Goal: Task Accomplishment & Management: Use online tool/utility

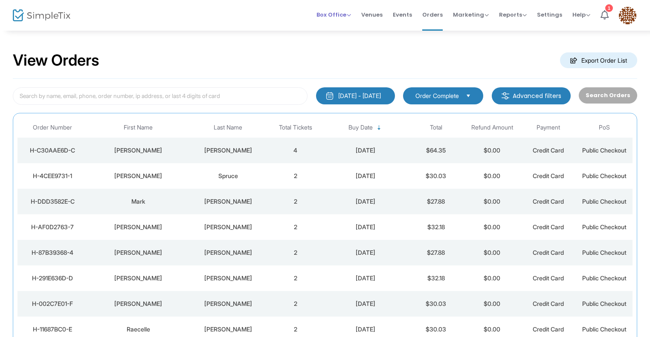
click at [341, 12] on span "Box Office" at bounding box center [333, 15] width 35 height 8
click at [343, 41] on li "Bookings" at bounding box center [346, 45] width 61 height 17
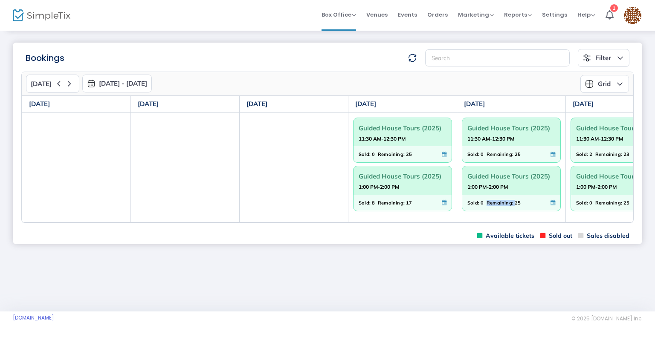
drag, startPoint x: 486, startPoint y: 220, endPoint x: 513, endPoint y: 220, distance: 26.9
click at [513, 220] on td "Guided House Tours (2025) 11:30 AM-12:30 PM Sold: 0 Remaining: 25 Guided House …" at bounding box center [511, 168] width 109 height 110
drag, startPoint x: 506, startPoint y: 223, endPoint x: 316, endPoint y: 228, distance: 190.2
click at [530, 222] on div "[DATE] [DATE] - [DATE] [DATE] [DATE] Su Mo Tu We Th Fr Sa 27 28 29 30 31 1 2 3 …" at bounding box center [327, 147] width 612 height 151
drag, startPoint x: 251, startPoint y: 221, endPoint x: 301, endPoint y: 221, distance: 49.9
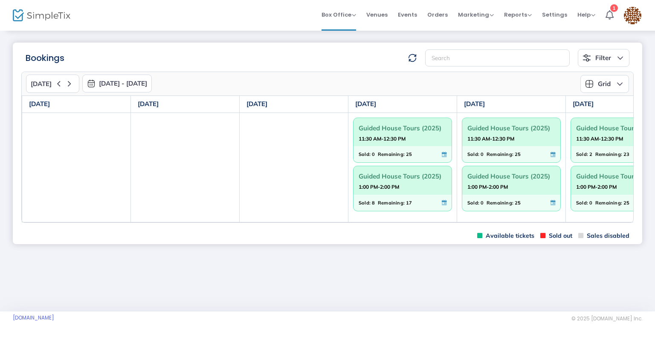
click at [301, 221] on td at bounding box center [294, 168] width 109 height 110
click at [625, 216] on td "Guided House Tours (2025) 11:30 AM-12:30 PM Sold: 2 Remaining: 23 Guided House …" at bounding box center [620, 168] width 109 height 110
drag, startPoint x: 508, startPoint y: 223, endPoint x: 519, endPoint y: 223, distance: 10.7
click at [519, 223] on m-panel-content "[DATE] [DATE] - [DATE] [DATE] [DATE] Su Mo Tu We Th Fr Sa 27 28 29 30 31 1 2 3 …" at bounding box center [327, 147] width 629 height 161
drag, startPoint x: 40, startPoint y: 223, endPoint x: 67, endPoint y: 223, distance: 27.3
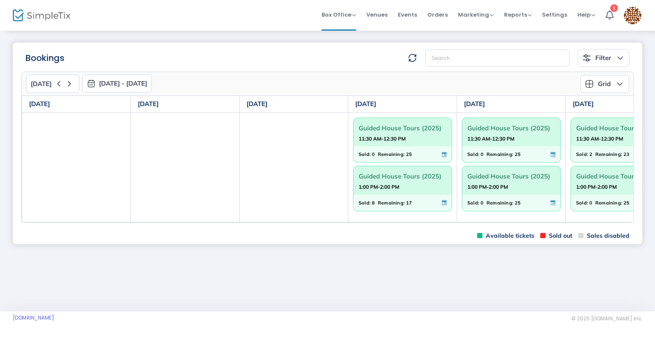
click at [67, 223] on m-panel-content "[DATE] [DATE] - [DATE] [DATE] [DATE] Su Mo Tu We Th Fr Sa 27 28 29 30 31 1 2 3 …" at bounding box center [327, 147] width 629 height 161
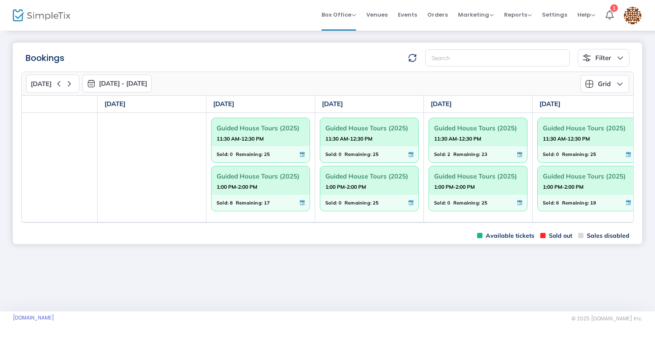
scroll to position [0, 150]
